Goal: Transaction & Acquisition: Purchase product/service

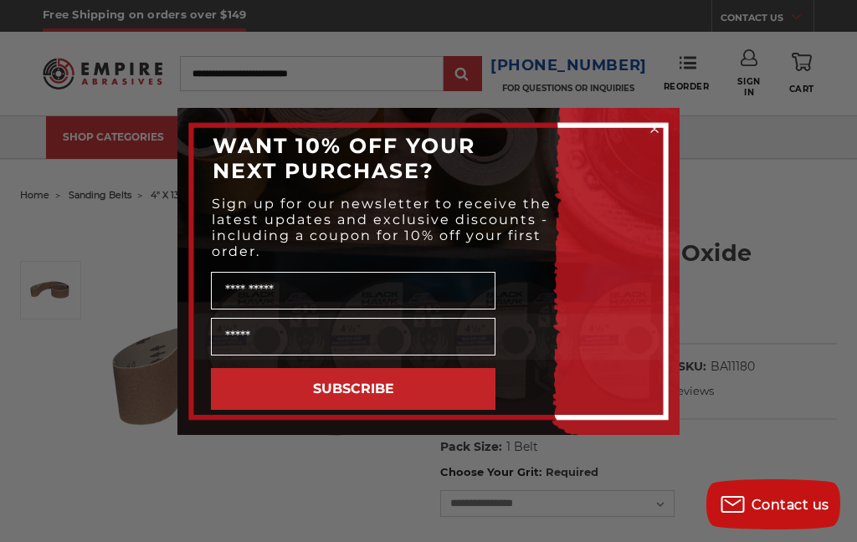
click at [821, 330] on div "Close dialog WANT 10% OFF YOUR NEXT PURCHASE? Sign up for our newsletter to rec…" at bounding box center [428, 271] width 857 height 542
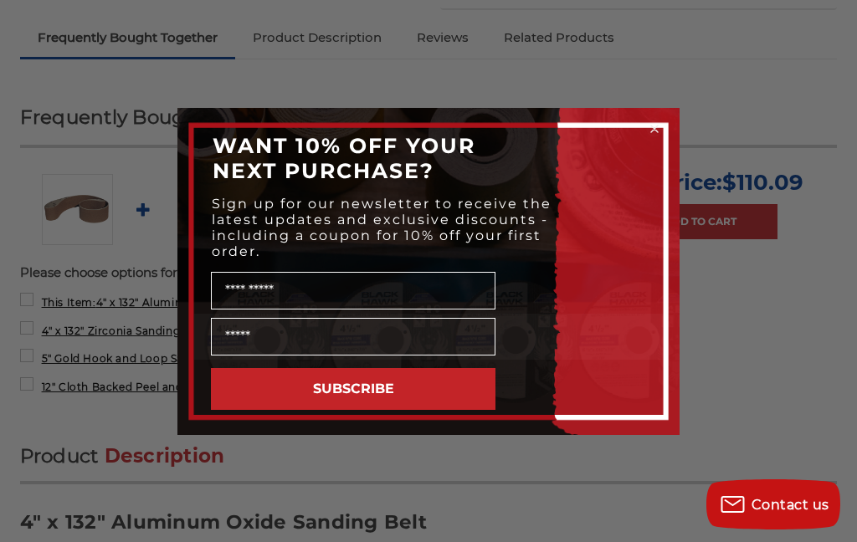
scroll to position [665, 0]
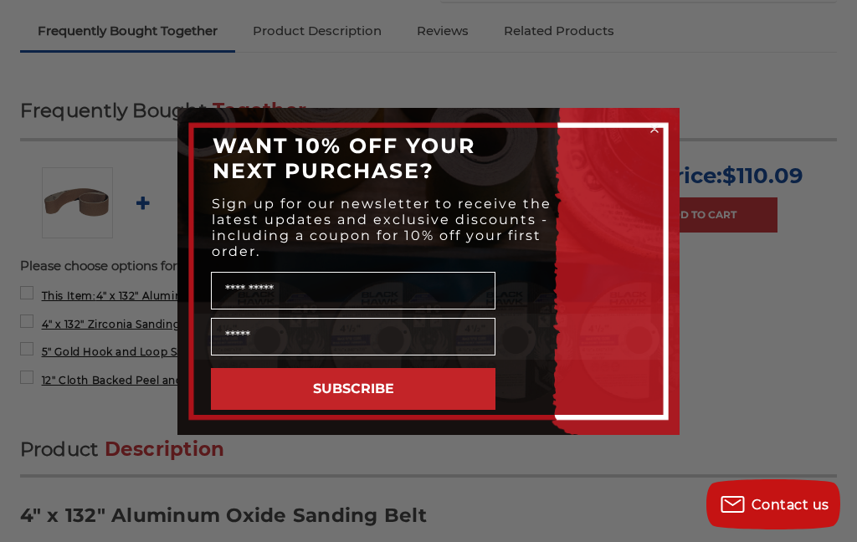
click at [803, 404] on div "Close dialog WANT 10% OFF YOUR NEXT PURCHASE? Sign up for our newsletter to rec…" at bounding box center [428, 271] width 857 height 542
click at [791, 412] on div "Close dialog WANT 10% OFF YOUR NEXT PURCHASE? Sign up for our newsletter to rec…" at bounding box center [428, 271] width 857 height 542
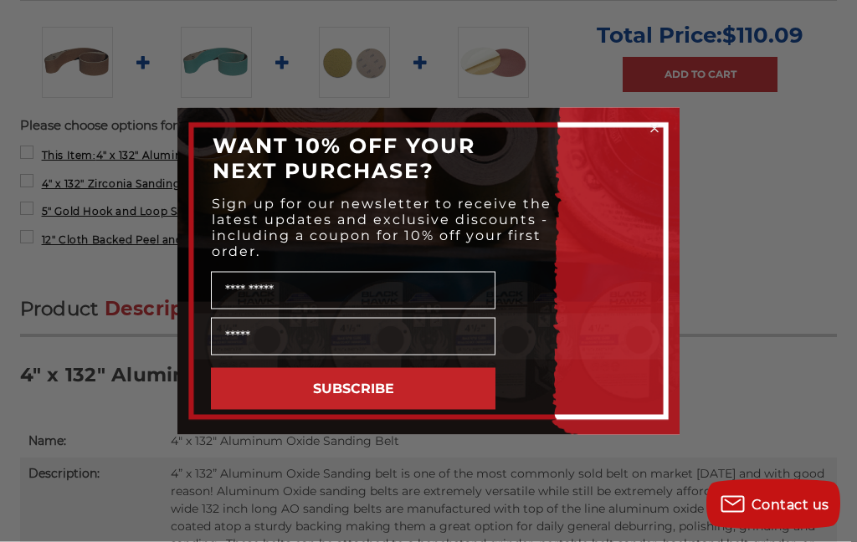
scroll to position [812, 0]
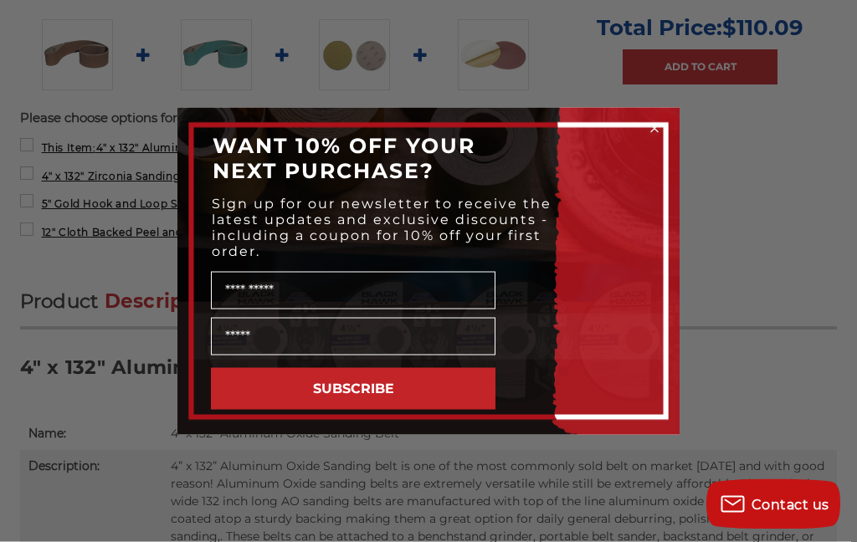
click at [803, 410] on div "Close dialog WANT 10% OFF YOUR NEXT PURCHASE? Sign up for our newsletter to rec…" at bounding box center [428, 271] width 857 height 542
click at [802, 409] on div "Close dialog WANT 10% OFF YOUR NEXT PURCHASE? Sign up for our newsletter to rec…" at bounding box center [428, 271] width 857 height 542
click at [806, 410] on div "Close dialog WANT 10% OFF YOUR NEXT PURCHASE? Sign up for our newsletter to rec…" at bounding box center [428, 271] width 857 height 542
click at [811, 407] on div "Close dialog WANT 10% OFF YOUR NEXT PURCHASE? Sign up for our newsletter to rec…" at bounding box center [428, 271] width 857 height 542
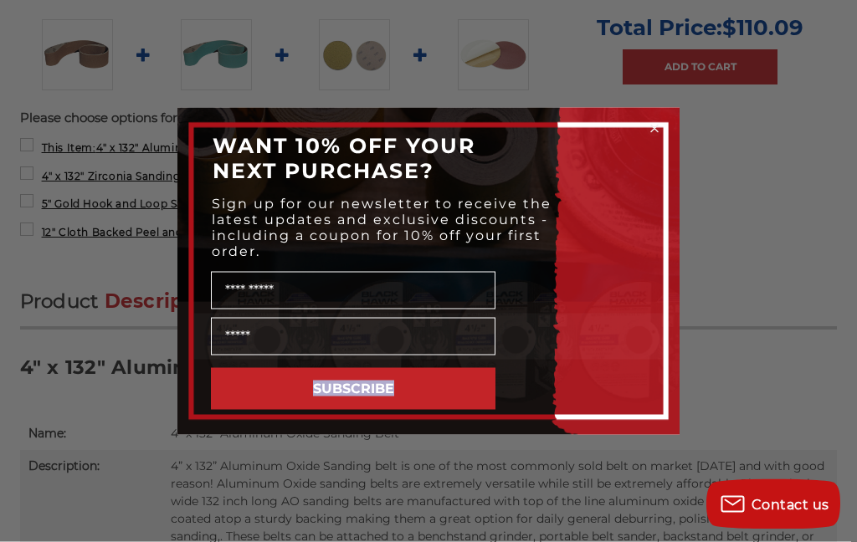
click at [811, 407] on div "Close dialog WANT 10% OFF YOUR NEXT PURCHASE? Sign up for our newsletter to rec…" at bounding box center [428, 271] width 857 height 542
click at [814, 407] on div "Close dialog WANT 10% OFF YOUR NEXT PURCHASE? Sign up for our newsletter to rec…" at bounding box center [428, 271] width 857 height 542
click at [815, 406] on div "Close dialog WANT 10% OFF YOUR NEXT PURCHASE? Sign up for our newsletter to rec…" at bounding box center [428, 271] width 857 height 542
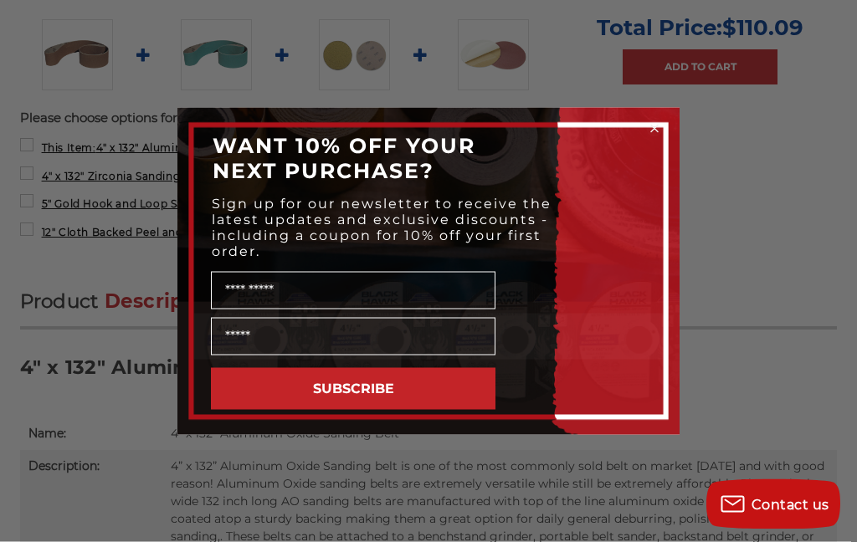
click at [735, 264] on div "Close dialog WANT 10% OFF YOUR NEXT PURCHASE? Sign up for our newsletter to rec…" at bounding box center [428, 271] width 857 height 542
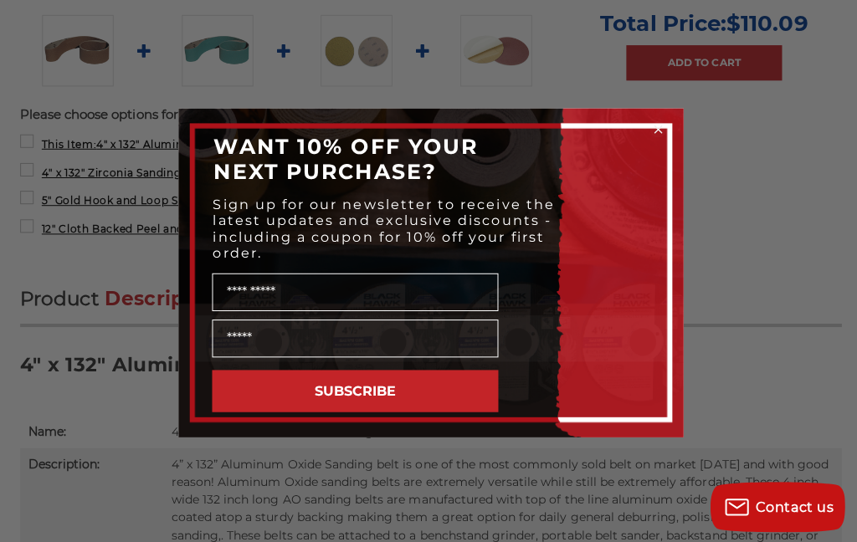
scroll to position [3341, 0]
